Goal: Information Seeking & Learning: Understand process/instructions

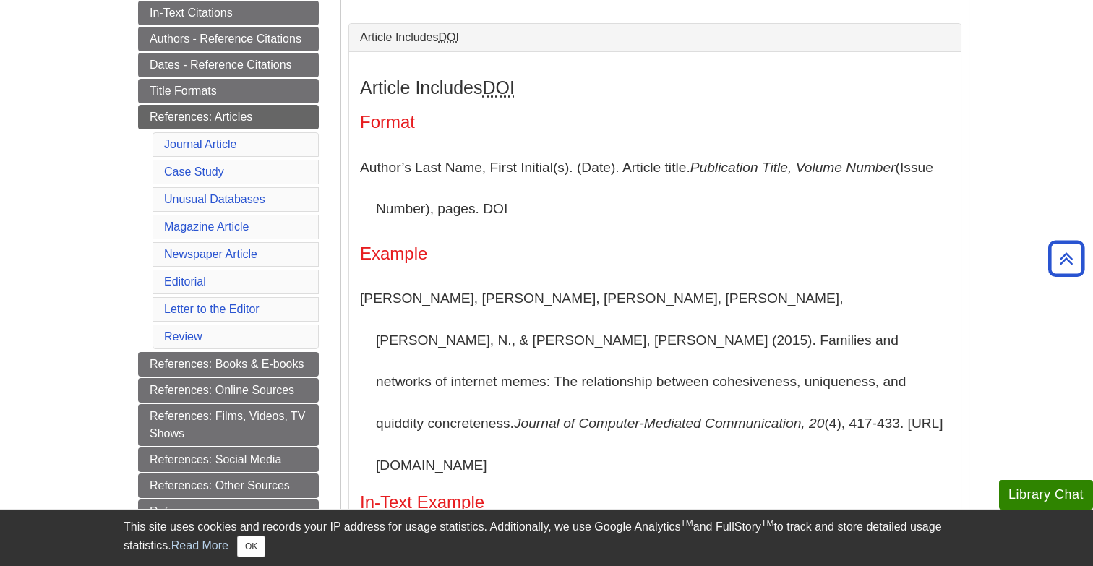
scroll to position [339, 0]
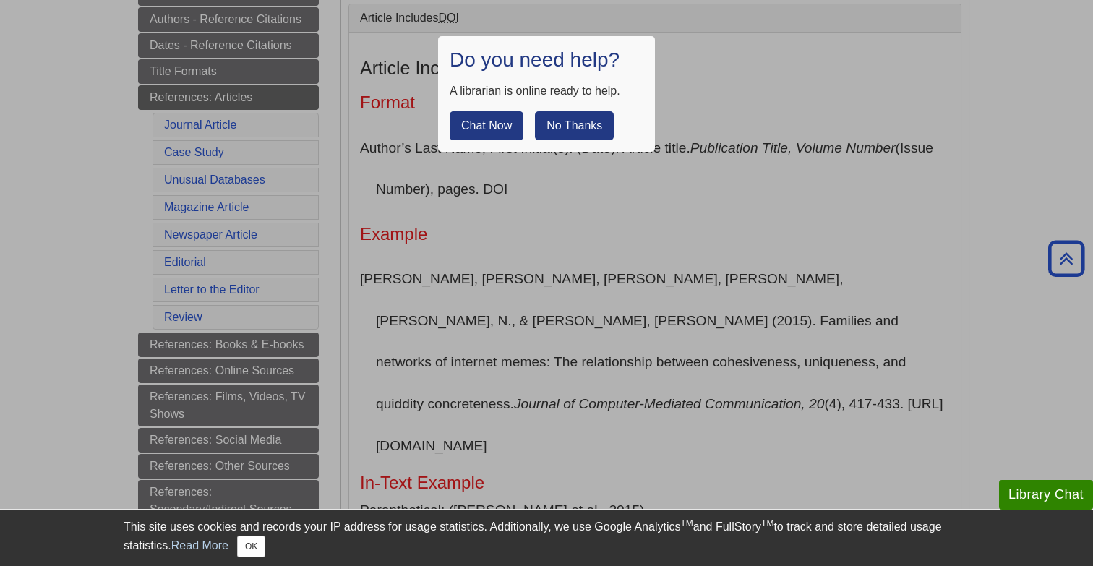
click at [567, 125] on button "No Thanks" at bounding box center [574, 125] width 79 height 29
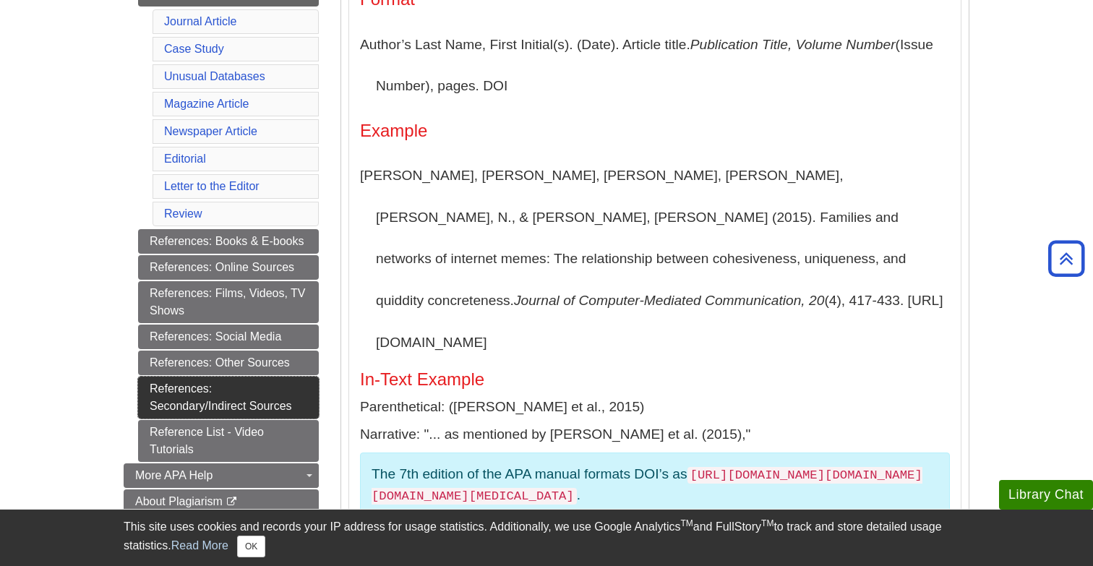
scroll to position [443, 0]
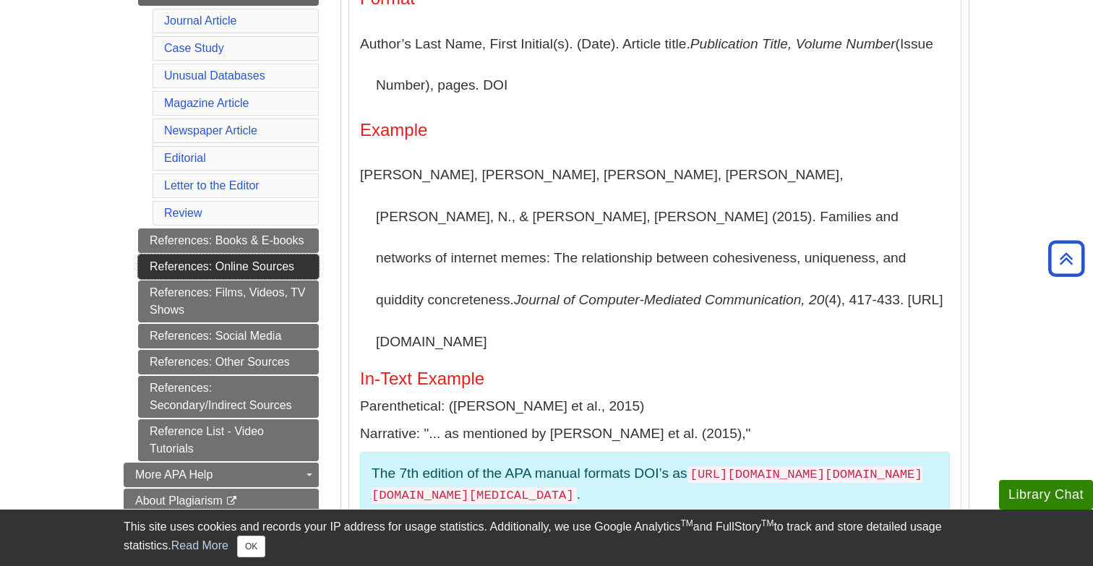
click at [292, 263] on link "References: Online Sources" at bounding box center [228, 266] width 181 height 25
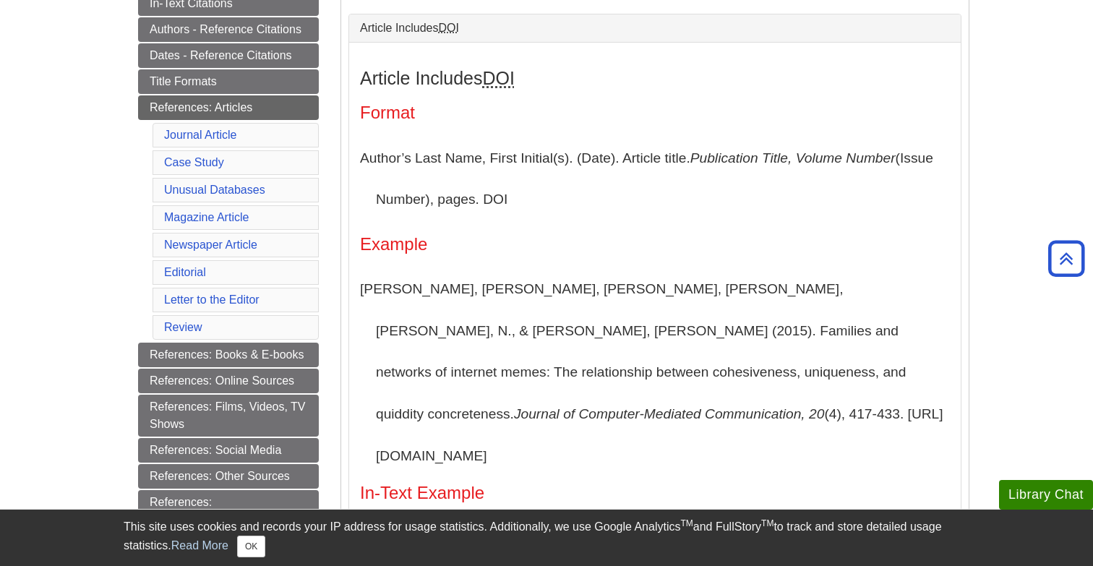
scroll to position [330, 0]
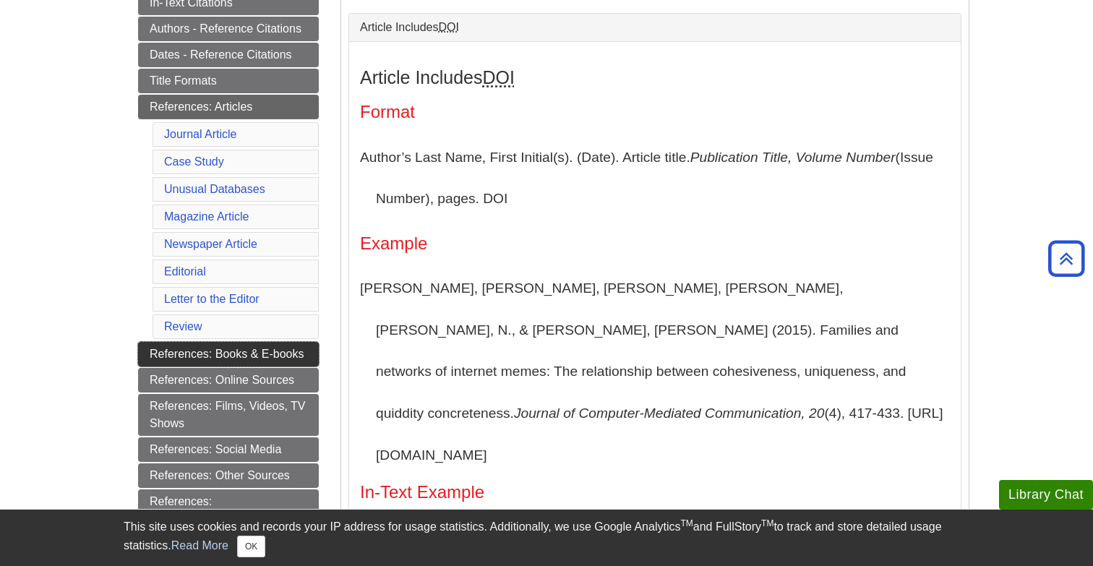
click at [222, 355] on link "References: Books & E-books" at bounding box center [228, 354] width 181 height 25
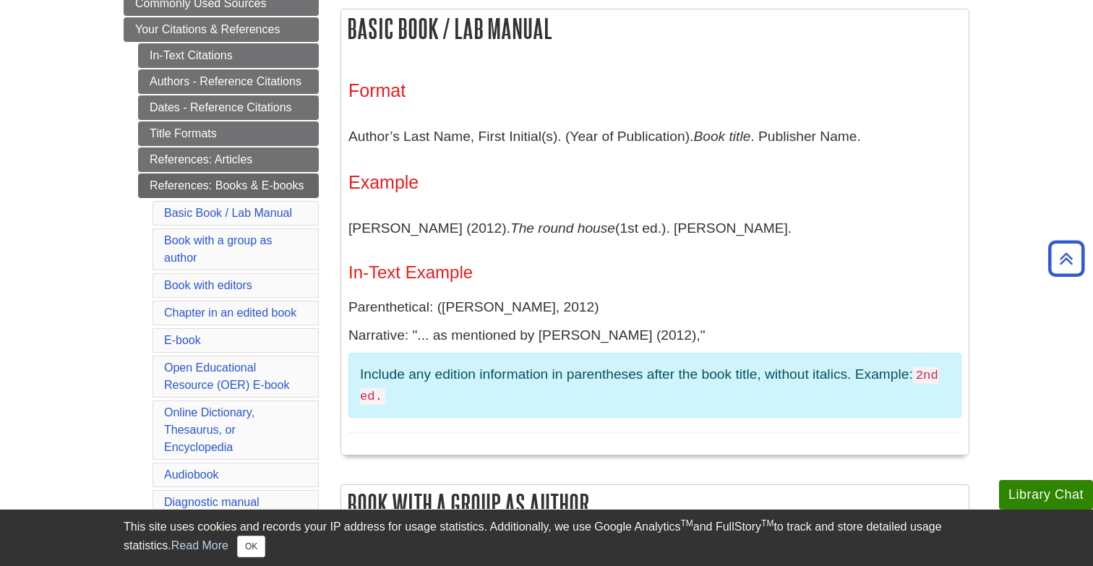
scroll to position [278, 0]
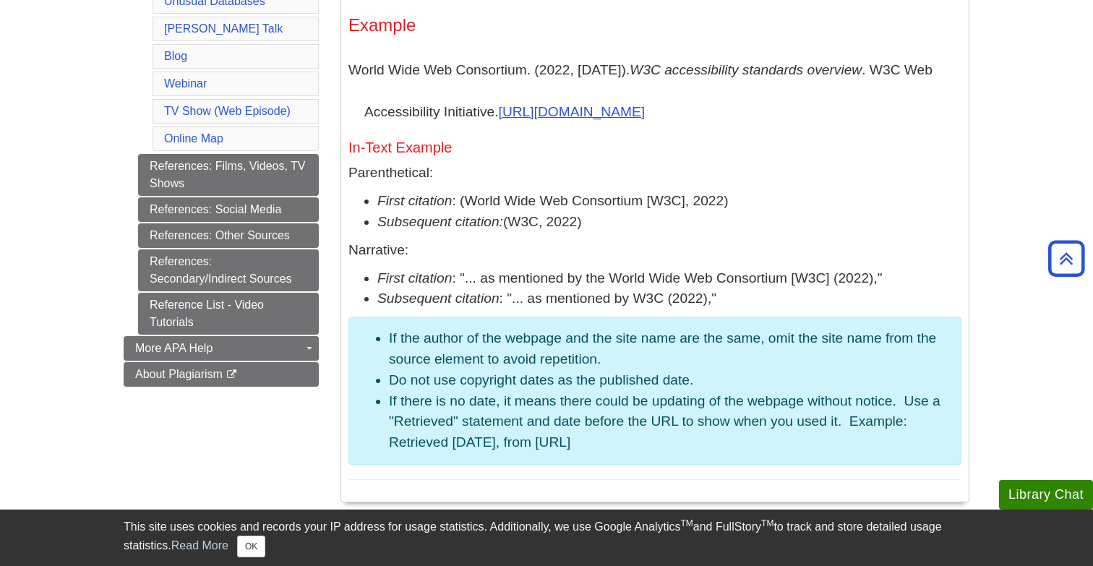
scroll to position [962, 0]
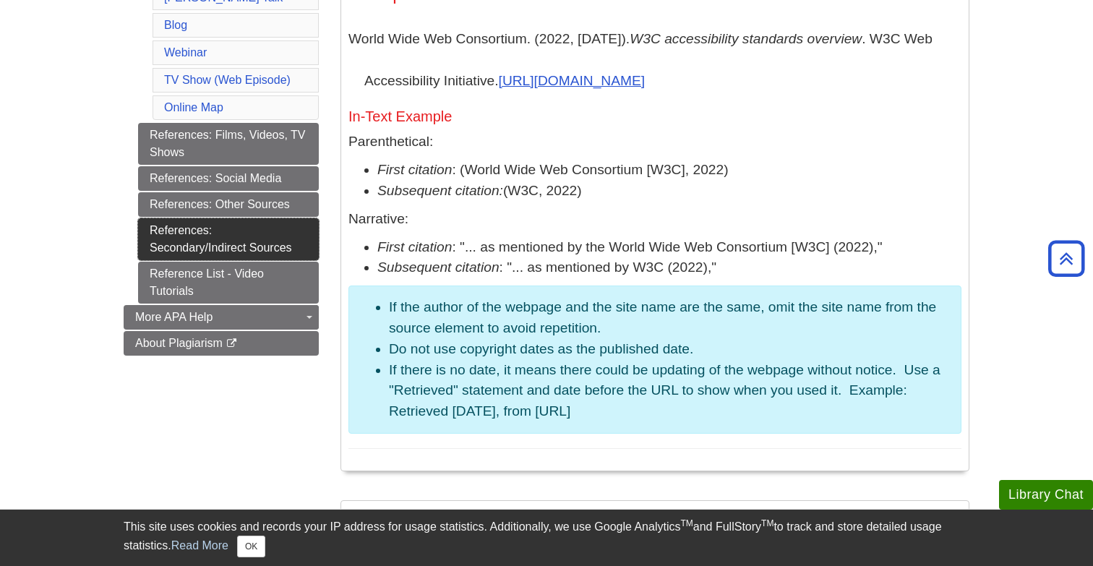
click at [270, 218] on link "References: Secondary/Indirect Sources" at bounding box center [228, 239] width 181 height 42
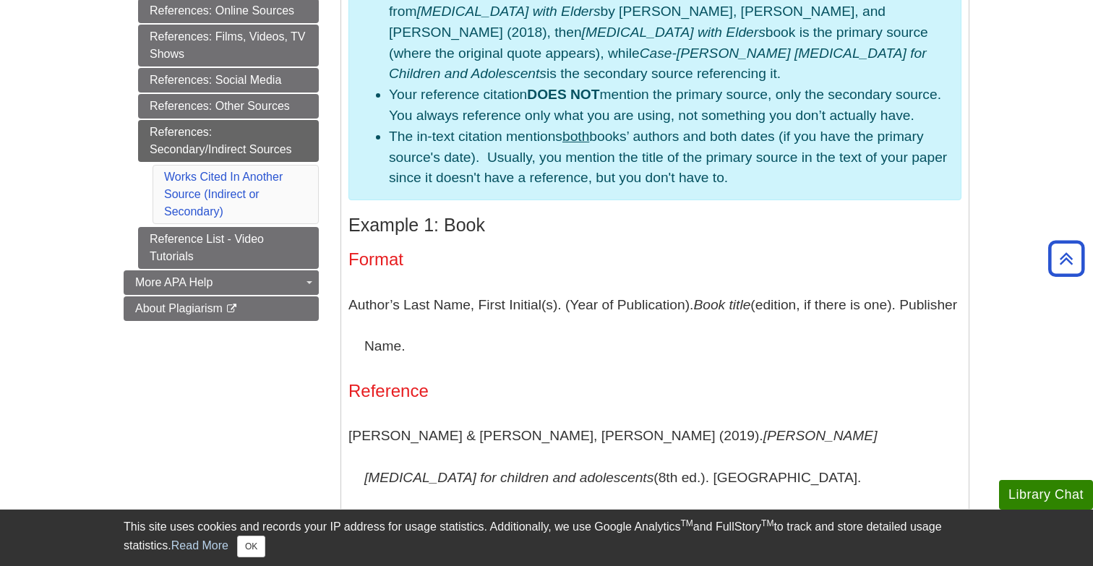
scroll to position [494, 0]
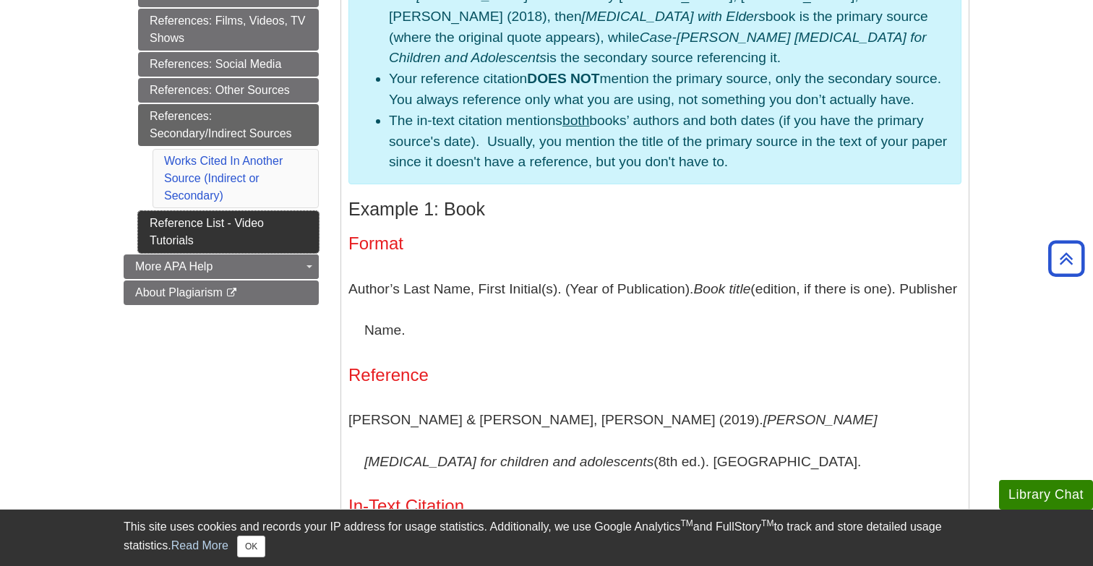
click at [280, 229] on link "Reference List - Video Tutorials" at bounding box center [228, 232] width 181 height 42
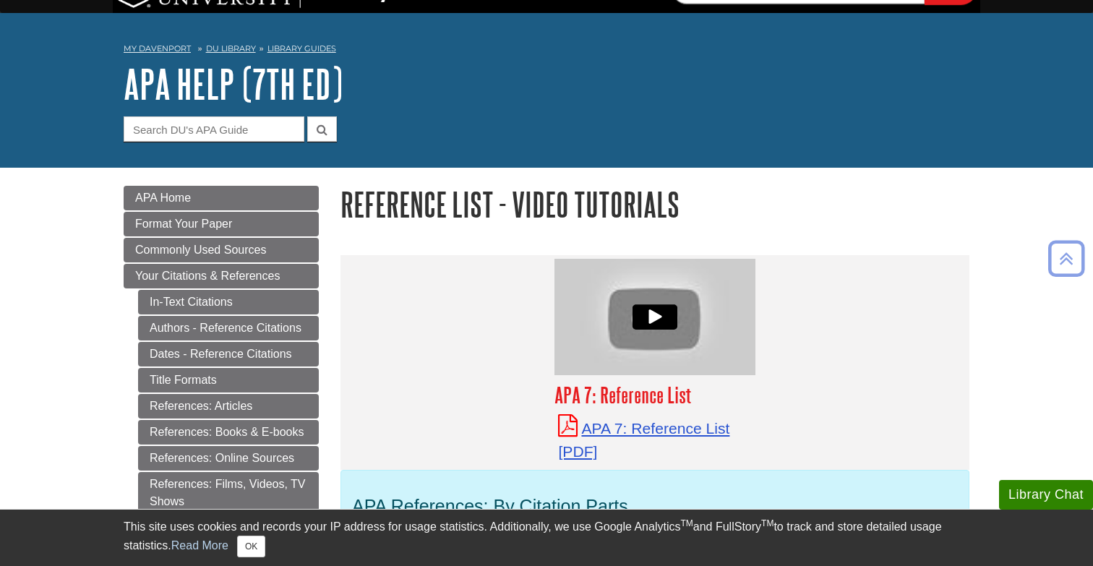
scroll to position [14, 0]
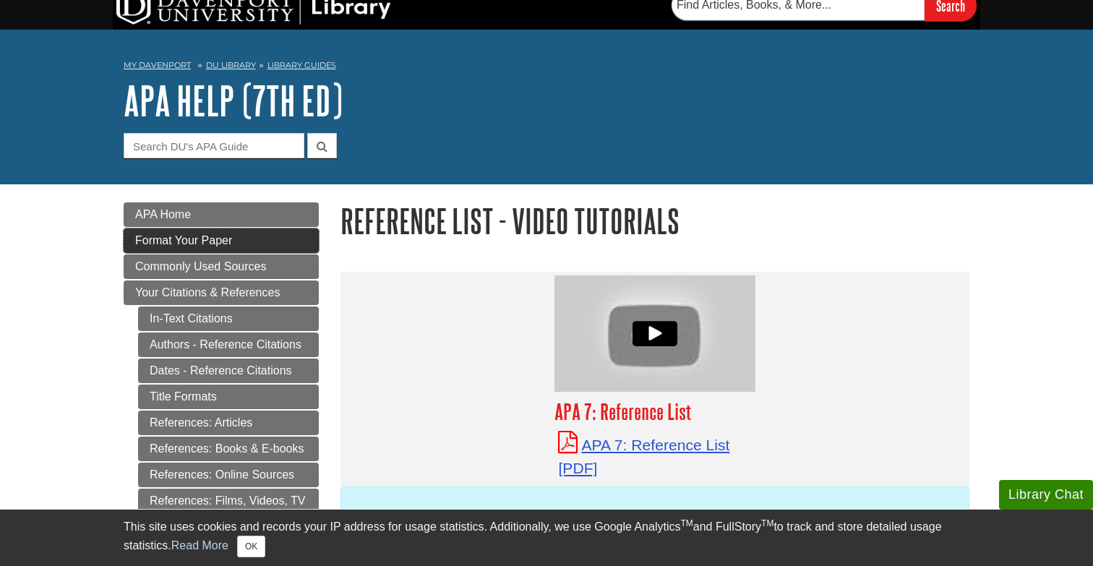
click at [246, 243] on link "Format Your Paper" at bounding box center [221, 240] width 195 height 25
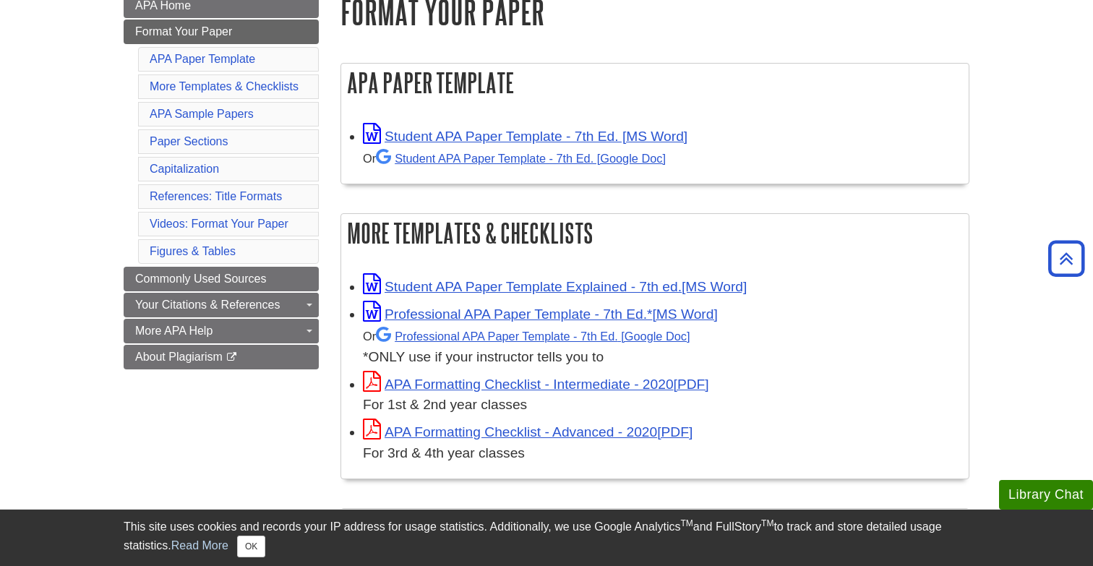
scroll to position [257, 0]
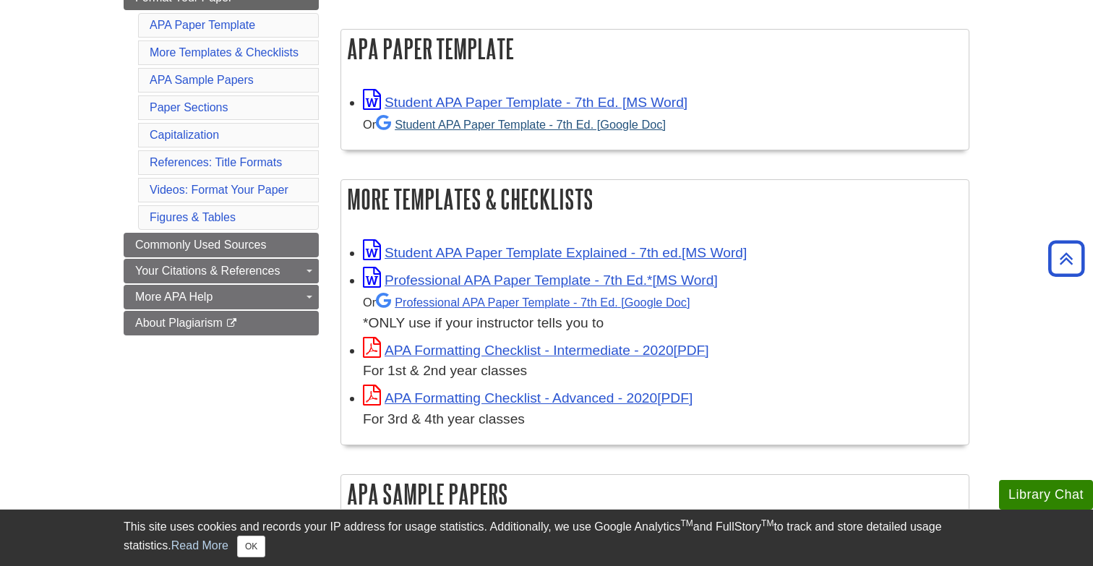
click at [478, 123] on link "Student APA Paper Template - 7th Ed. [Google Doc]" at bounding box center [521, 124] width 290 height 13
